Goal: Use online tool/utility: Utilize a website feature to perform a specific function

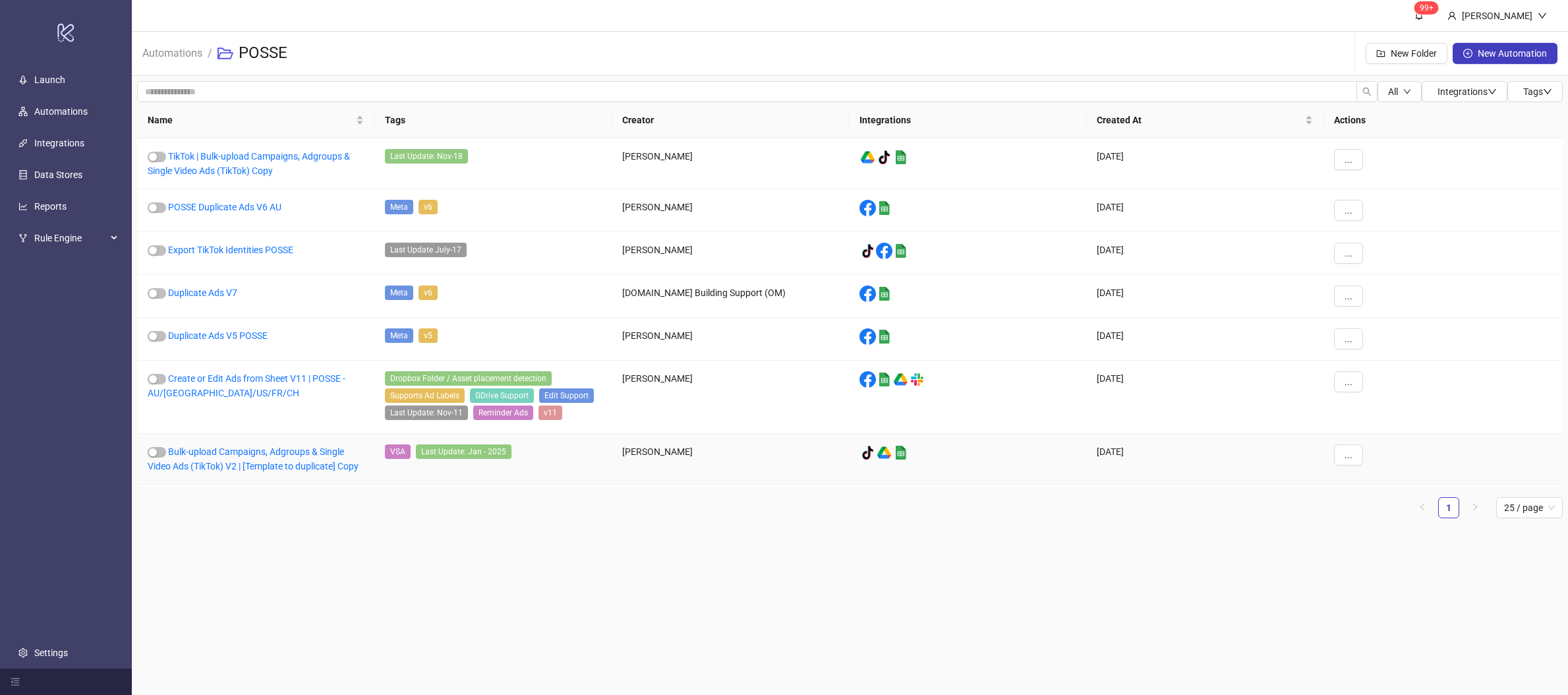
click at [253, 463] on div "Bulk-upload Campaigns, Adgroups & Single Video Ads (TikTok) V2 | [Template to d…" at bounding box center [256, 459] width 237 height 51
click at [262, 459] on link "Bulk-upload Campaigns, Adgroups & Single Video Ads (TikTok) V2 | [Template to d…" at bounding box center [253, 459] width 211 height 25
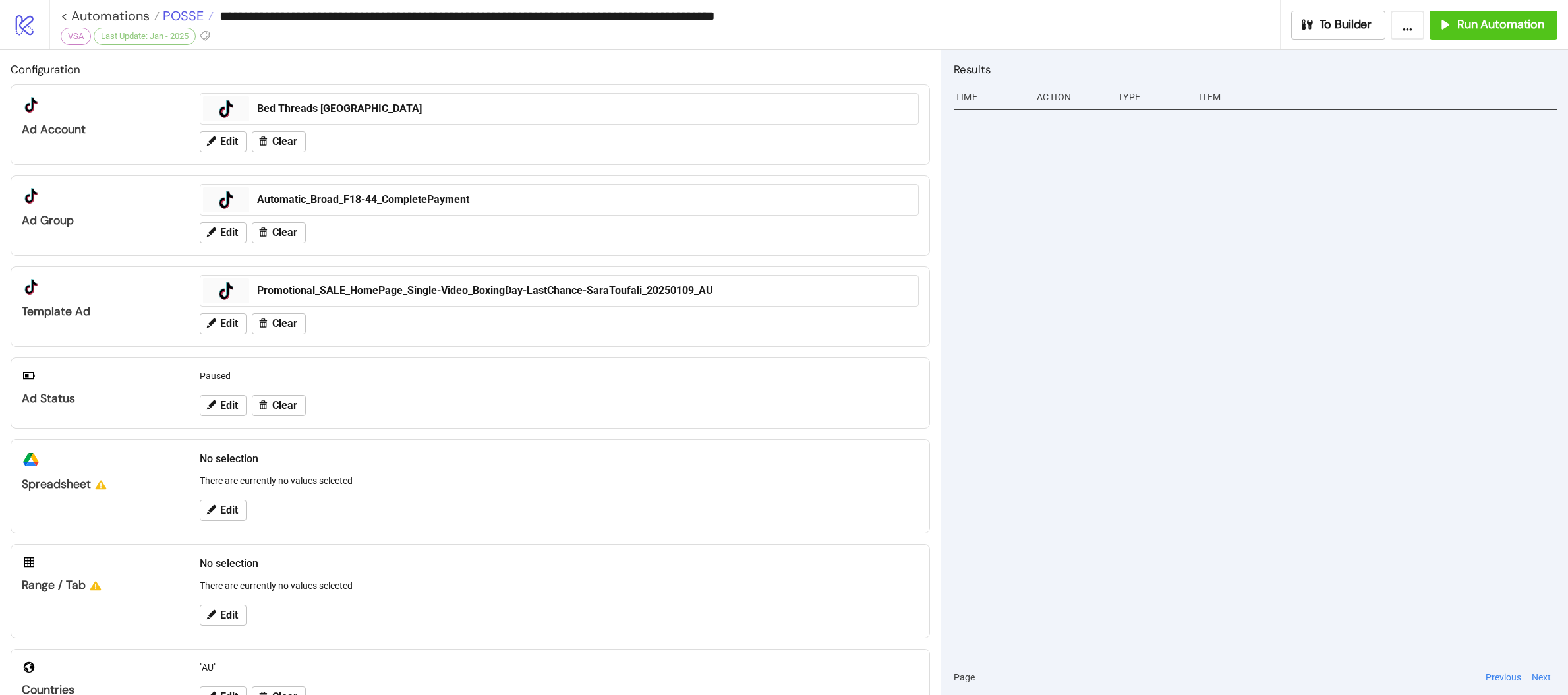
click at [180, 17] on span "POSSE" at bounding box center [181, 16] width 44 height 17
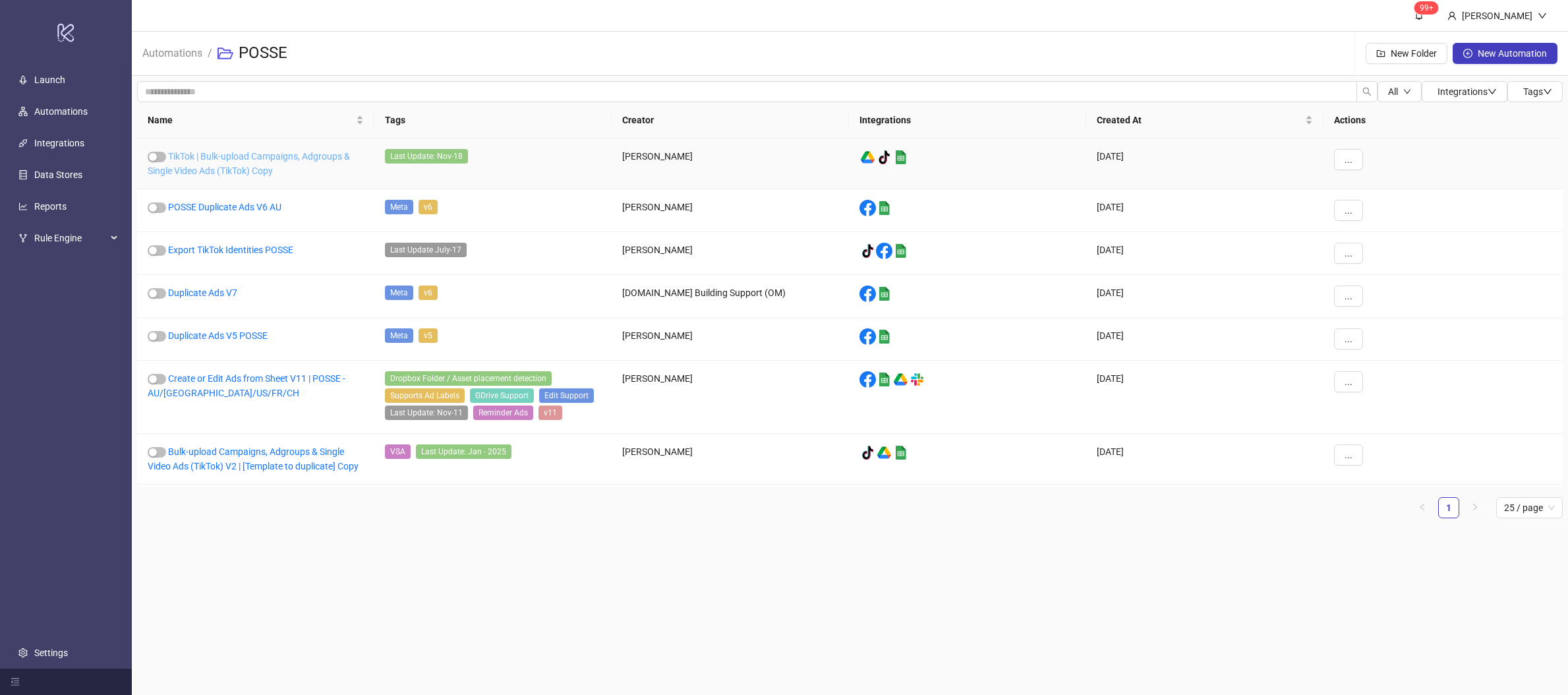
click at [211, 151] on link "TikTok | Bulk-upload Campaigns, Adgroups & Single Video Ads (TikTok) Copy" at bounding box center [248, 163] width 202 height 25
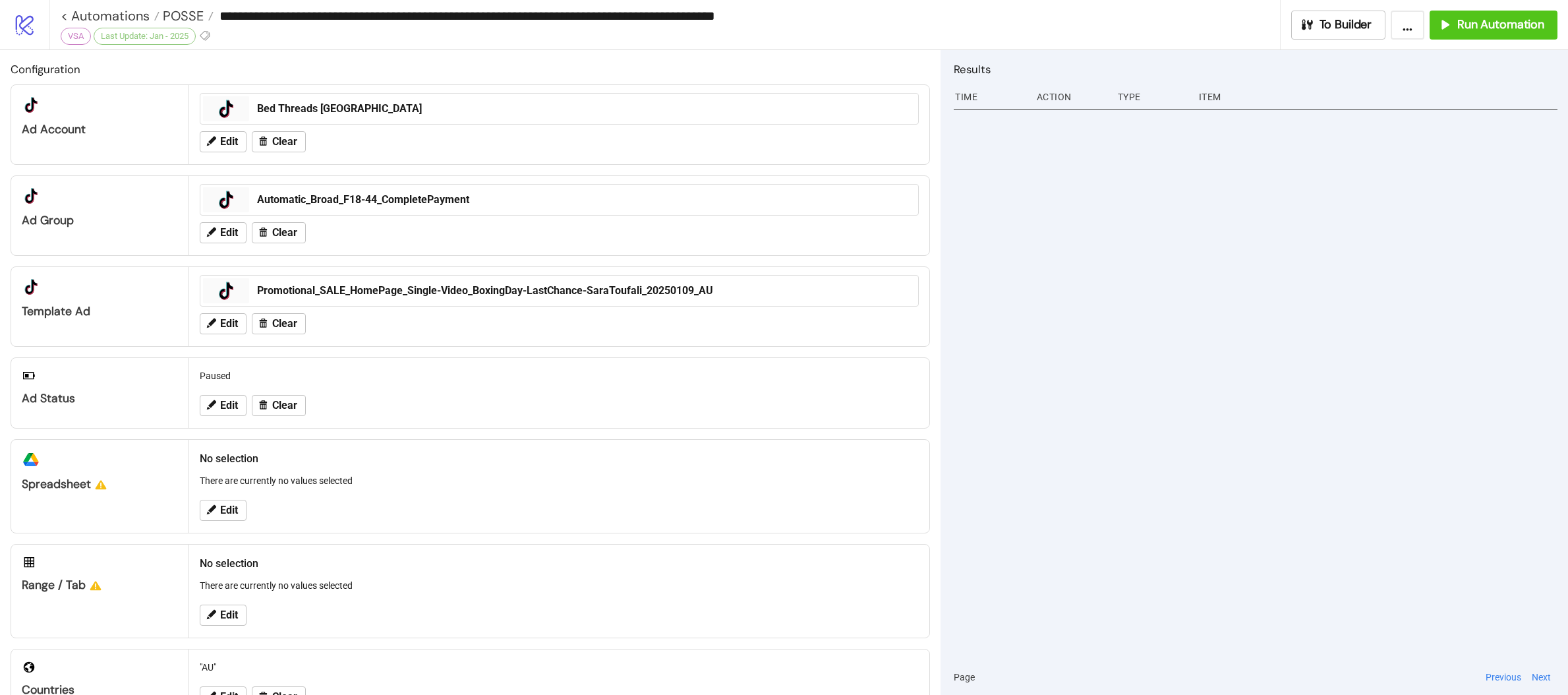
type input "**********"
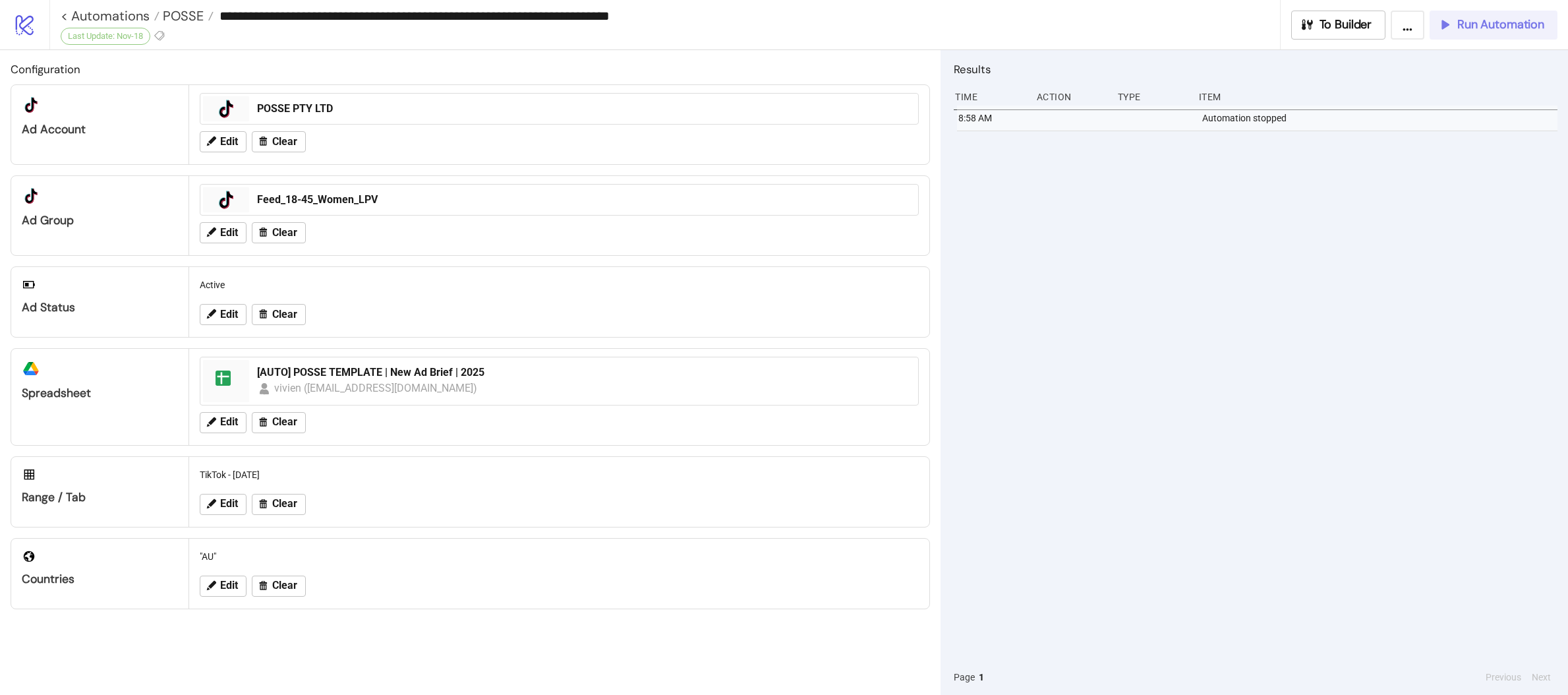
click at [1514, 28] on span "Run Automation" at bounding box center [1500, 25] width 87 height 15
